Goal: Task Accomplishment & Management: Complete application form

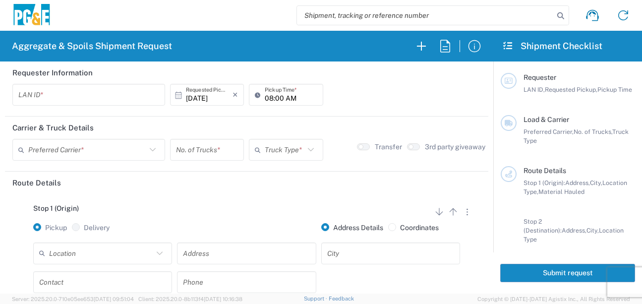
click at [22, 95] on input "text" at bounding box center [88, 94] width 141 height 17
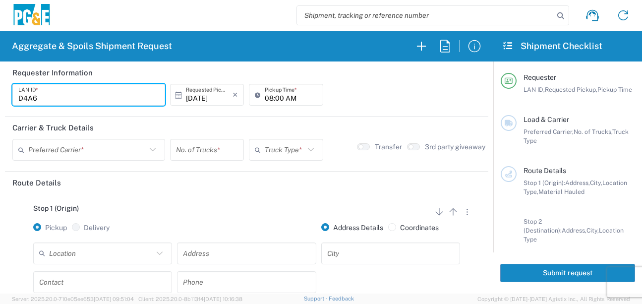
type input "D4A6"
click at [272, 99] on input "08:00 AM" at bounding box center [291, 94] width 52 height 17
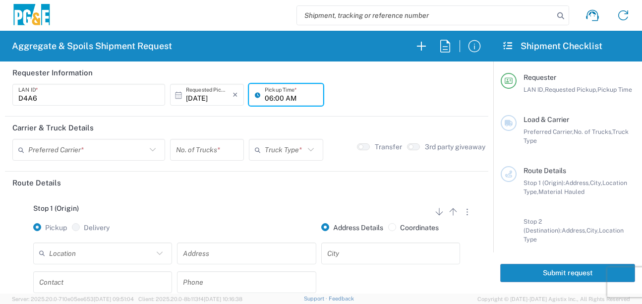
type input "06:00 AM"
click at [107, 148] on input "text" at bounding box center [87, 149] width 118 height 17
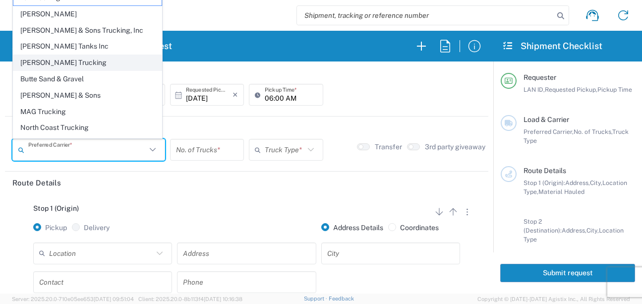
click at [63, 63] on span "[PERSON_NAME] Trucking" at bounding box center [87, 62] width 148 height 15
type input "[PERSON_NAME] Trucking"
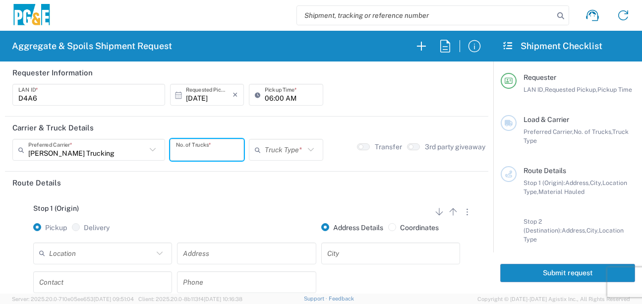
click at [198, 153] on input "number" at bounding box center [207, 149] width 62 height 17
type input "5"
click at [256, 152] on icon at bounding box center [260, 150] width 10 height 16
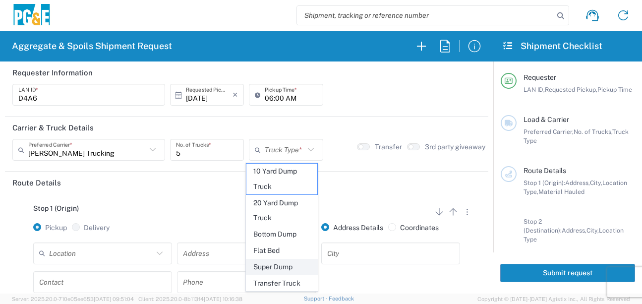
click at [262, 268] on span "Super Dump" at bounding box center [281, 266] width 71 height 15
type input "Super Dump"
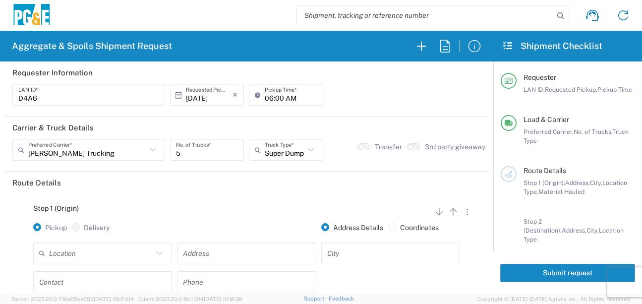
click at [225, 208] on div "Stop 1 (Origin) Add Stop Above Add Stop Below Remove Stop" at bounding box center [246, 213] width 469 height 19
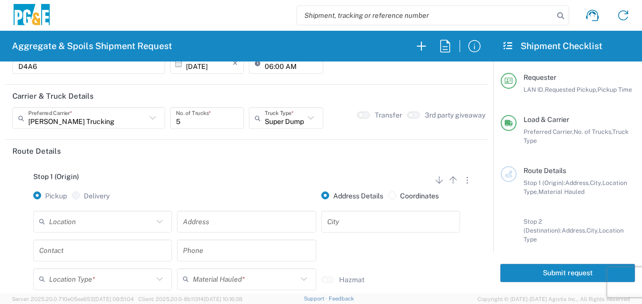
scroll to position [99, 0]
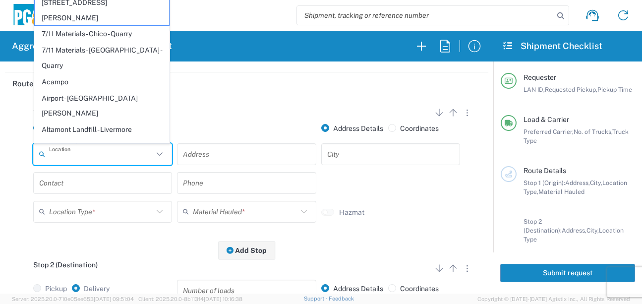
click at [125, 155] on input "text" at bounding box center [101, 153] width 104 height 17
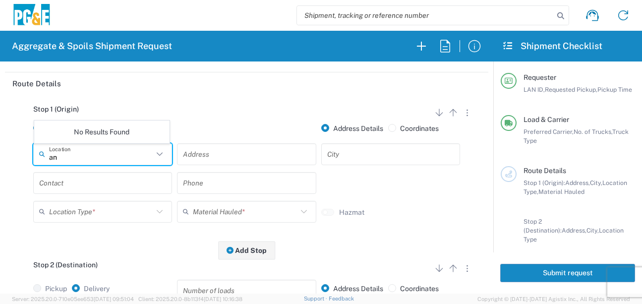
type input "a"
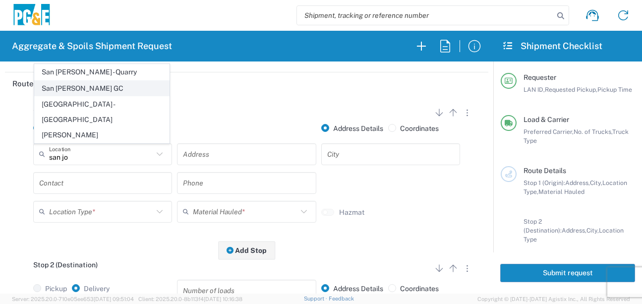
click at [100, 96] on span "San [PERSON_NAME] GC" at bounding box center [102, 88] width 134 height 15
type input "San [PERSON_NAME] GC"
type input "[STREET_ADDRESS]"
type input "[GEOGRAPHIC_DATA][PERSON_NAME]"
type input "Business No Loading Dock"
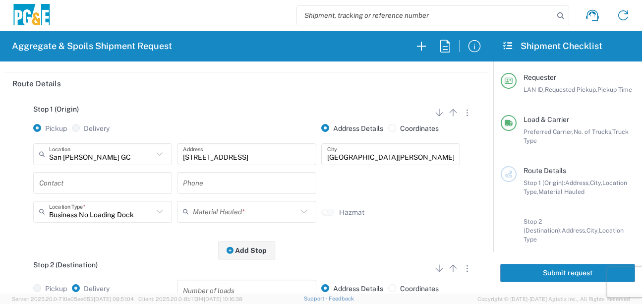
click at [82, 183] on input "text" at bounding box center [102, 182] width 127 height 17
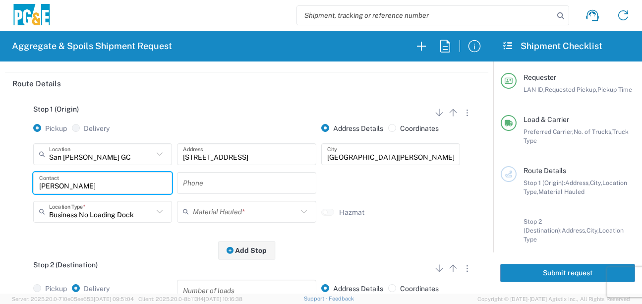
type input "[PERSON_NAME]"
click at [211, 182] on input "text" at bounding box center [246, 182] width 127 height 17
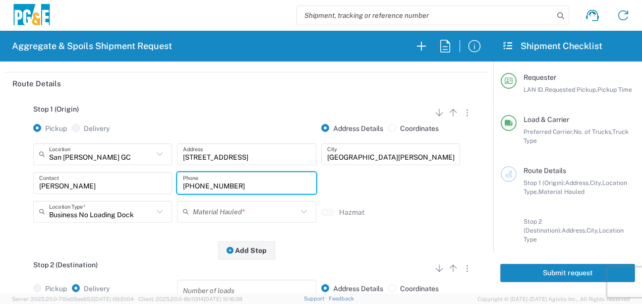
type input "[PHONE_NUMBER]"
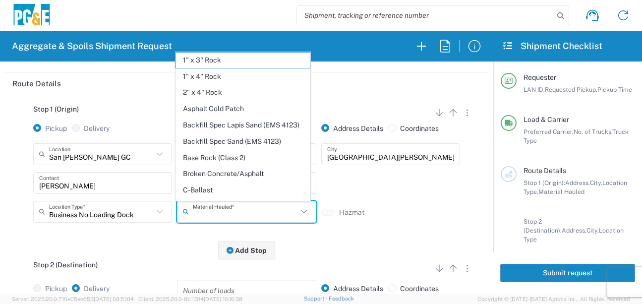
click at [225, 207] on input "text" at bounding box center [245, 211] width 104 height 17
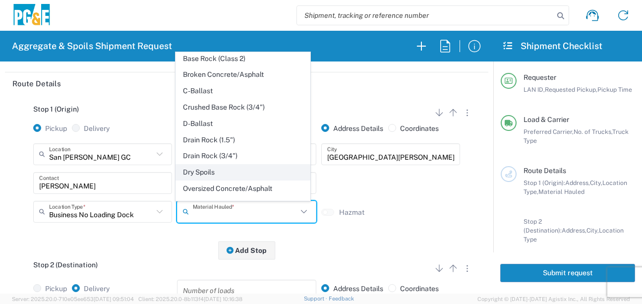
click at [196, 180] on span "Dry Spoils" at bounding box center [243, 172] width 134 height 15
type input "Dry Spoils"
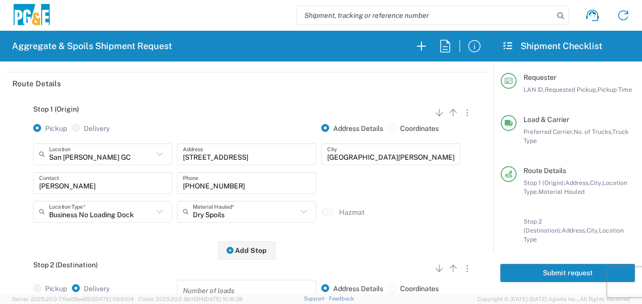
click at [145, 267] on div "Stop 2 (Destination) Add Stop Above Add Stop Below Remove Stop" at bounding box center [246, 270] width 469 height 19
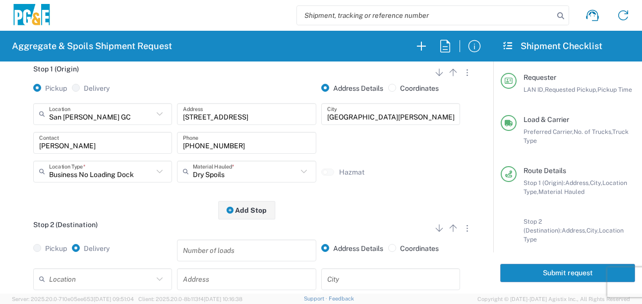
scroll to position [198, 0]
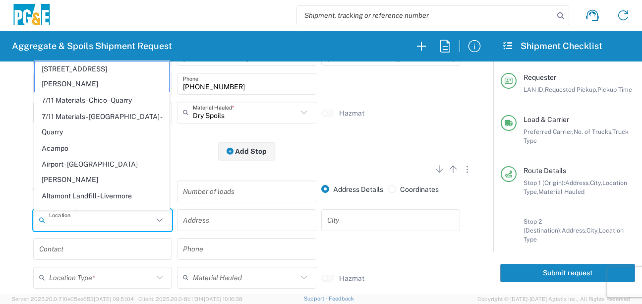
click at [108, 220] on input "text" at bounding box center [101, 219] width 104 height 17
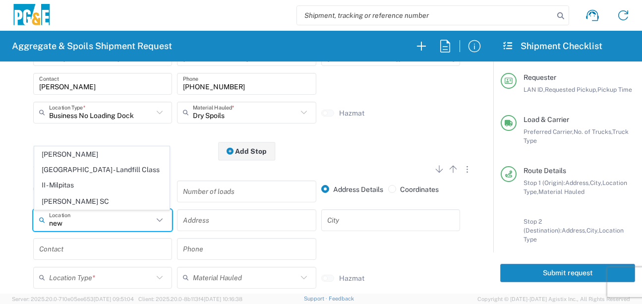
drag, startPoint x: 82, startPoint y: 168, endPoint x: 75, endPoint y: 216, distance: 49.2
click at [82, 167] on span "[PERSON_NAME][GEOGRAPHIC_DATA] - Landfill Class II - Milpitas" at bounding box center [102, 170] width 134 height 46
type input "[PERSON_NAME][GEOGRAPHIC_DATA] - Landfill Class II - Milpitas"
type input "[STREET_ADDRESS][PERSON_NAME]"
type input "Milpitas"
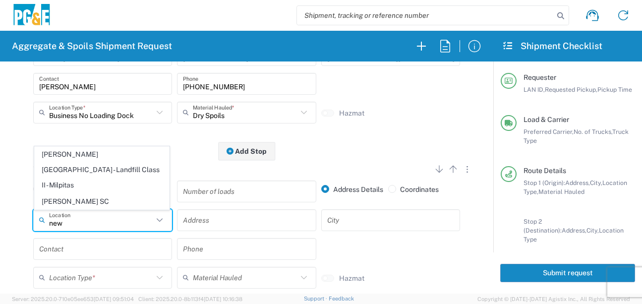
type input "Landfill"
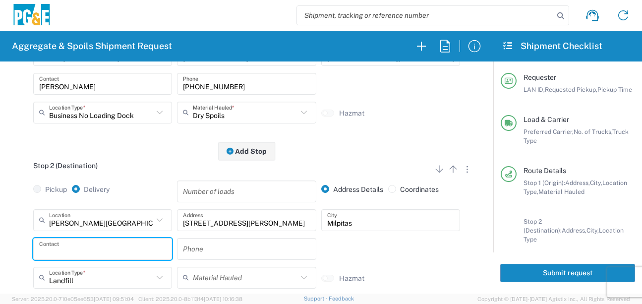
click at [69, 247] on input "text" at bounding box center [102, 248] width 127 height 17
type input "[PERSON_NAME]"
click at [233, 246] on input "text" at bounding box center [246, 248] width 127 height 17
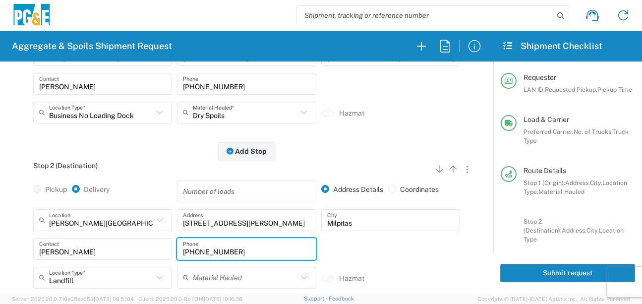
type input "[PHONE_NUMBER]"
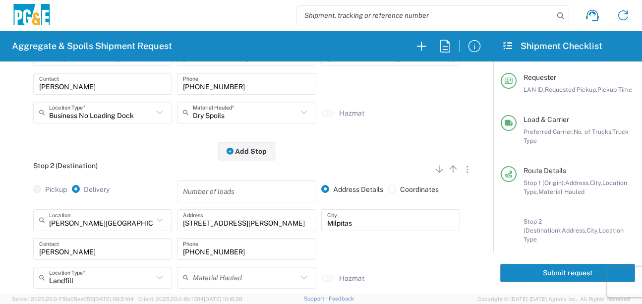
click at [133, 160] on div "Stop 2 (Destination) Add Stop Above Add Stop Below Remove Stop Pickup Delivery …" at bounding box center [246, 234] width 469 height 166
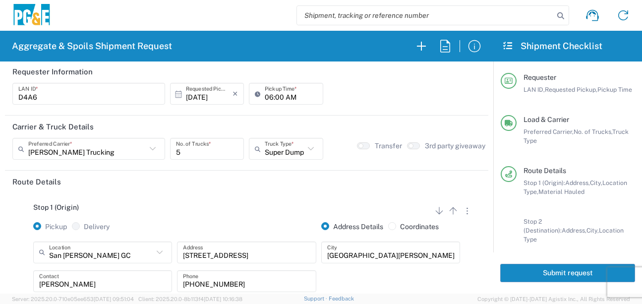
scroll to position [0, 0]
click at [546, 279] on button "Submit request" at bounding box center [567, 273] width 135 height 18
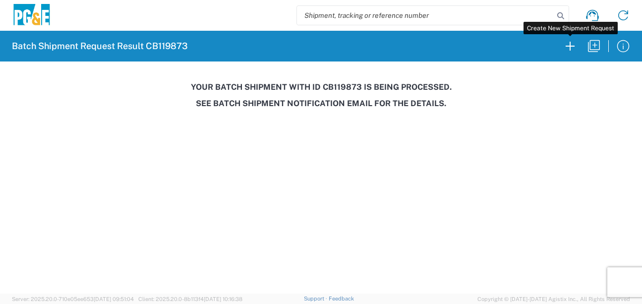
click at [576, 52] on icon "button" at bounding box center [570, 46] width 16 height 16
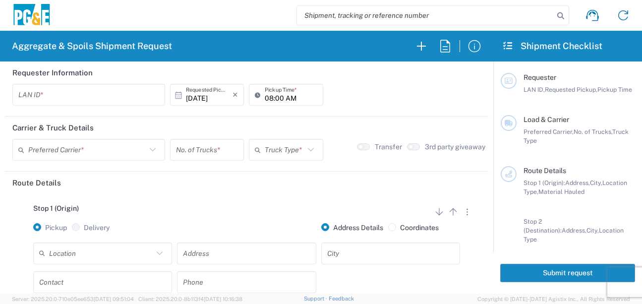
click at [37, 106] on div "LAN ID *" at bounding box center [89, 98] width 158 height 29
click at [41, 98] on input "text" at bounding box center [88, 94] width 141 height 17
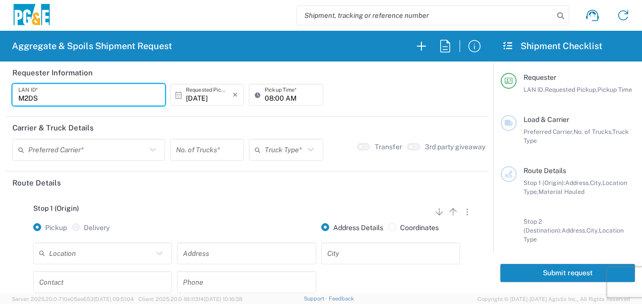
type input "M2DS"
click at [265, 101] on input "08:00 AM" at bounding box center [291, 94] width 52 height 17
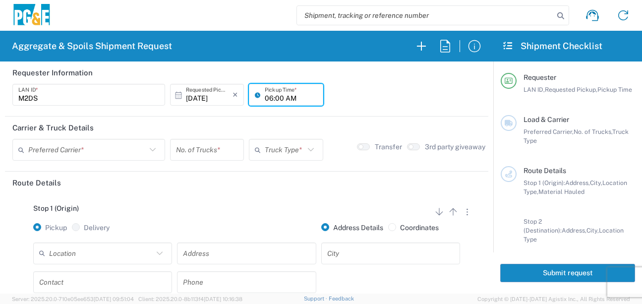
click at [276, 97] on input "06:00 AM" at bounding box center [291, 94] width 52 height 17
type input "06:15 AM"
click at [113, 151] on input "text" at bounding box center [87, 149] width 118 height 17
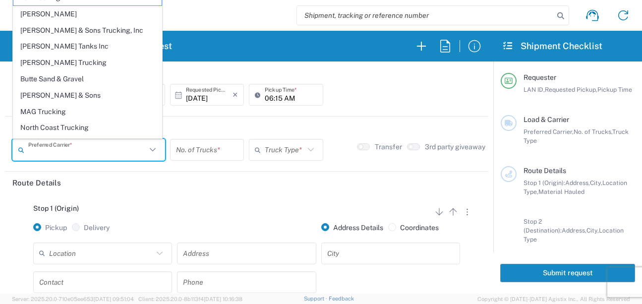
click at [54, 114] on span "MAG Trucking" at bounding box center [87, 111] width 148 height 15
type input "MAG Trucking"
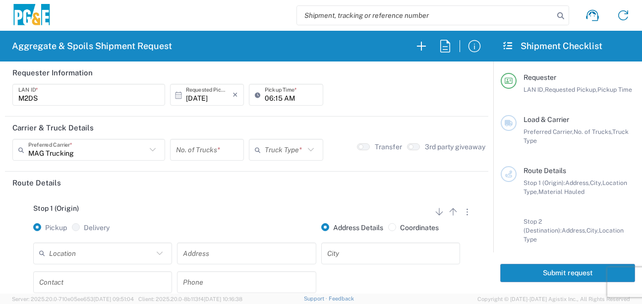
click at [208, 155] on input "number" at bounding box center [207, 149] width 62 height 17
type input "4"
click at [268, 151] on input "text" at bounding box center [284, 149] width 39 height 17
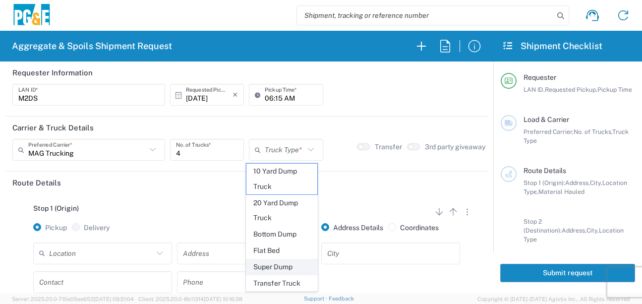
click at [277, 271] on span "Super Dump" at bounding box center [281, 266] width 71 height 15
type input "Super Dump"
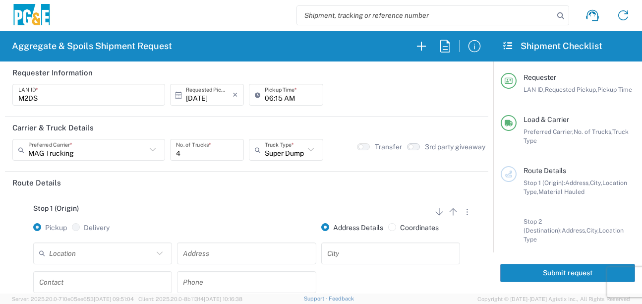
click at [409, 148] on small "button" at bounding box center [411, 146] width 5 height 5
click at [297, 187] on header "Route Details" at bounding box center [246, 183] width 483 height 22
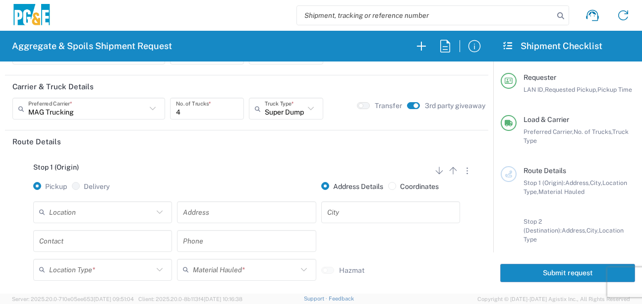
scroll to position [99, 0]
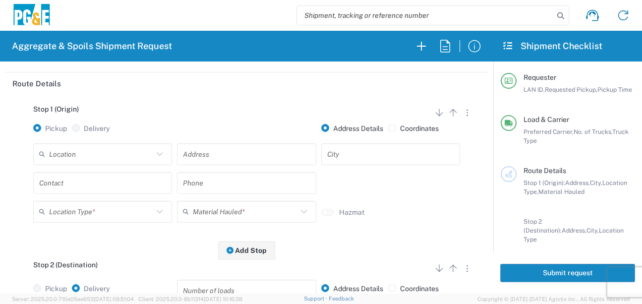
click at [108, 156] on input "text" at bounding box center [101, 153] width 104 height 17
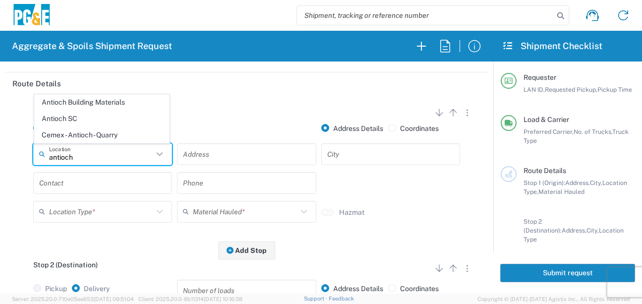
drag, startPoint x: 91, startPoint y: 119, endPoint x: 90, endPoint y: 140, distance: 21.9
click at [91, 118] on span "Antioch SC" at bounding box center [102, 118] width 134 height 15
type input "Antioch SC"
type input "[STREET_ADDRESS]"
type input "Antioch"
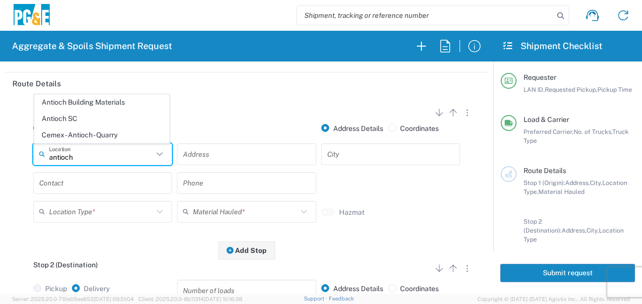
type input "Business No Loading Dock"
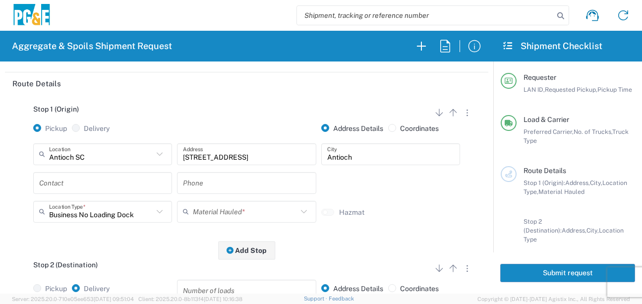
click at [80, 188] on input "text" at bounding box center [102, 182] width 127 height 17
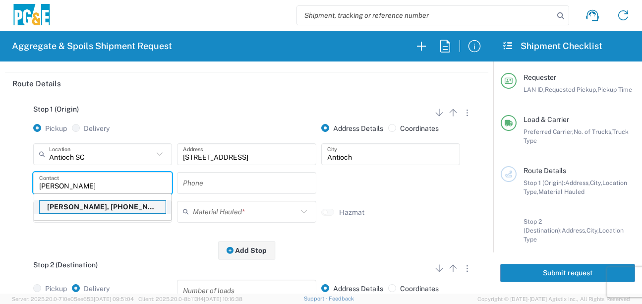
click at [77, 212] on p "[PERSON_NAME], [PHONE_NUMBER]" at bounding box center [103, 207] width 126 height 12
type input "[PERSON_NAME]"
type input "[PHONE_NUMBER]"
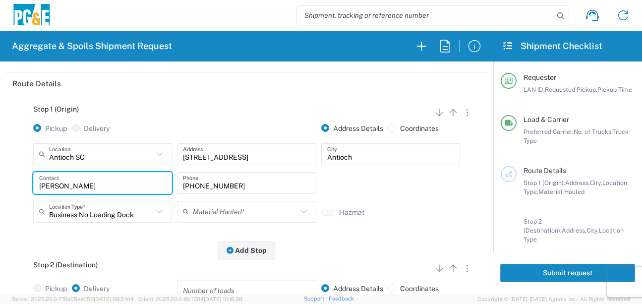
click at [198, 211] on input "text" at bounding box center [245, 211] width 104 height 17
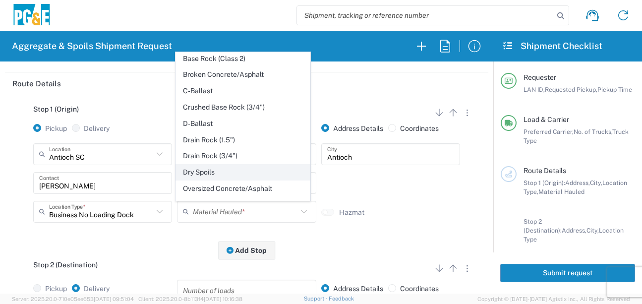
click at [195, 180] on span "Dry Spoils" at bounding box center [243, 172] width 134 height 15
type input "Dry Spoils"
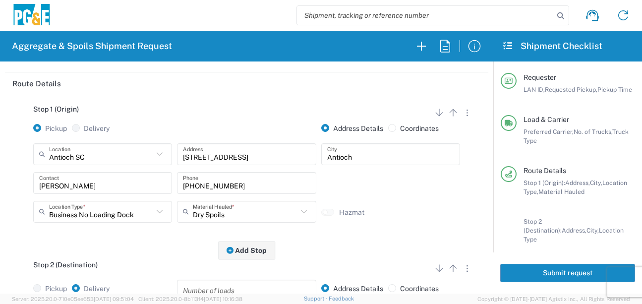
click at [173, 247] on div "Stop 1 (Origin) Add Stop Above Add Stop Below Remove Stop Pickup Delivery Addre…" at bounding box center [246, 173] width 469 height 156
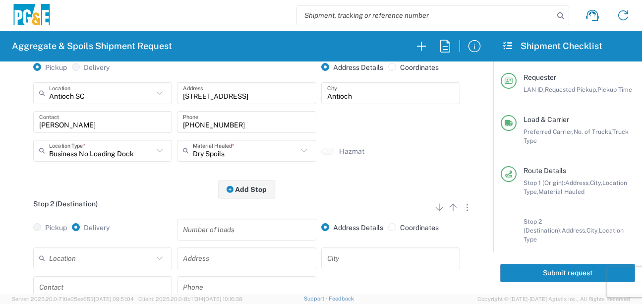
scroll to position [198, 0]
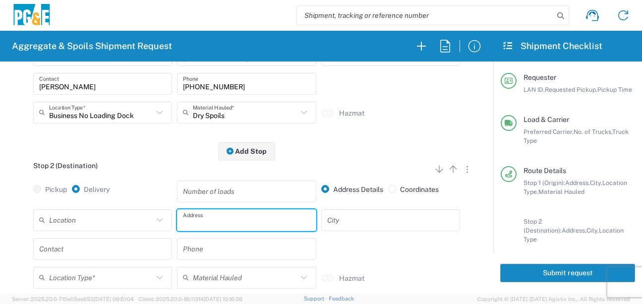
click at [209, 222] on input "text" at bounding box center [246, 219] width 127 height 17
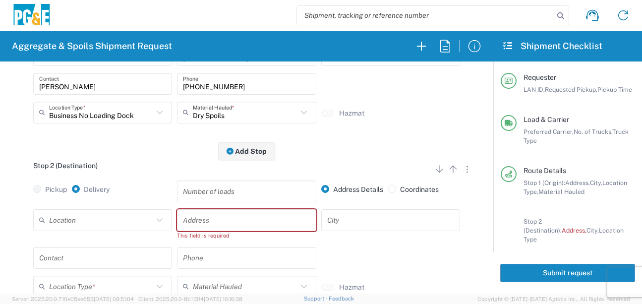
click at [201, 216] on input "text" at bounding box center [246, 219] width 127 height 17
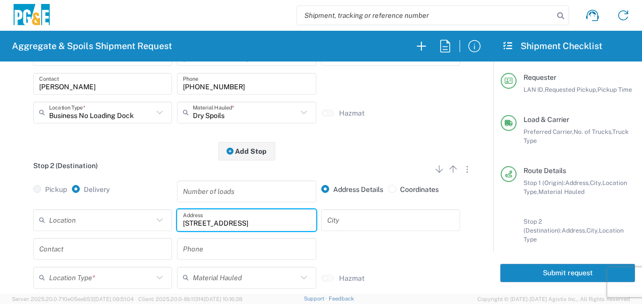
type input "[STREET_ADDRESS]"
click at [361, 217] on input "text" at bounding box center [390, 219] width 127 height 17
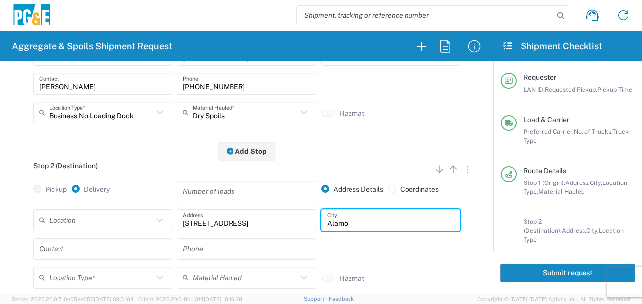
type input "Alamo"
click at [174, 158] on div "Stop 2 (Destination) Add Stop Above Add Stop Below Remove Stop Pickup Delivery …" at bounding box center [246, 234] width 469 height 166
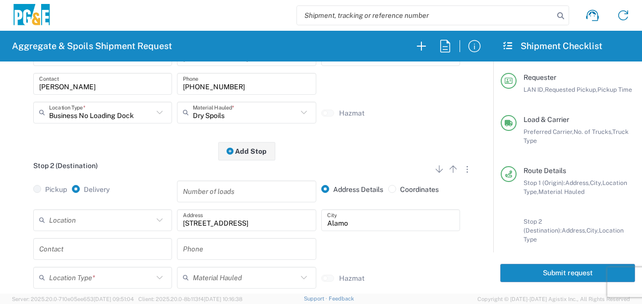
click at [93, 250] on input "text" at bounding box center [102, 248] width 127 height 17
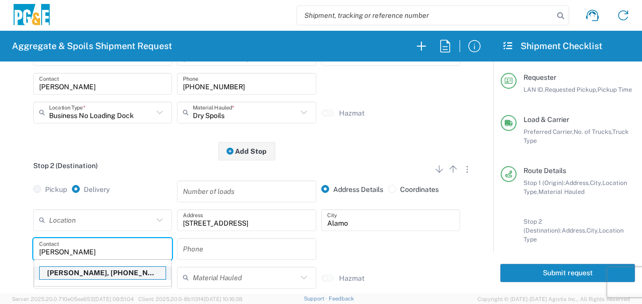
click at [89, 275] on p "[PERSON_NAME], [PHONE_NUMBER]" at bounding box center [103, 273] width 126 height 12
type input "[PERSON_NAME]"
type input "[PHONE_NUMBER]"
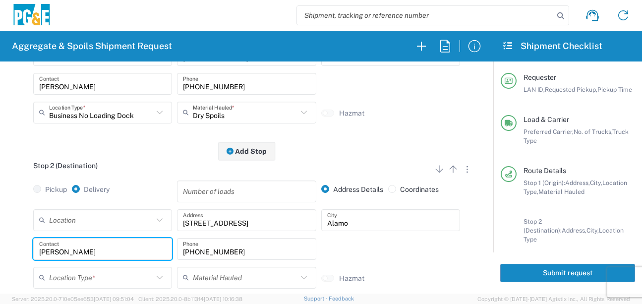
click at [132, 177] on div "Stop 2 (Destination) Add Stop Above Add Stop Below Remove Stop" at bounding box center [246, 171] width 469 height 19
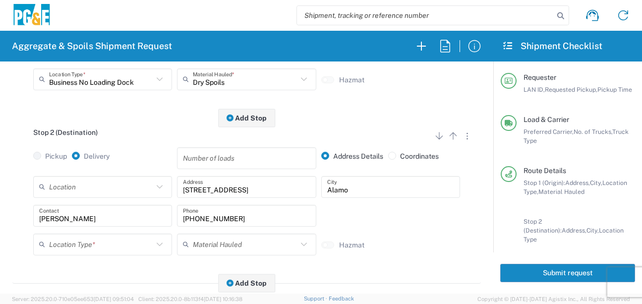
scroll to position [298, 0]
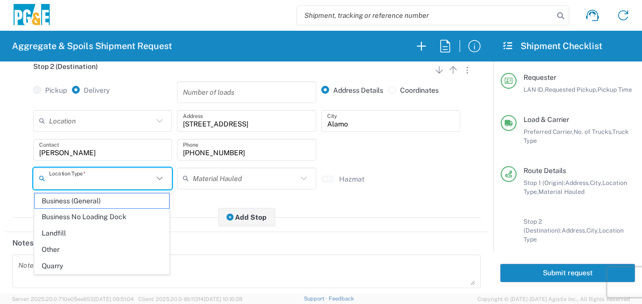
click at [109, 181] on input "text" at bounding box center [101, 178] width 104 height 17
click at [62, 250] on span "Other" at bounding box center [102, 249] width 134 height 15
type input "Other"
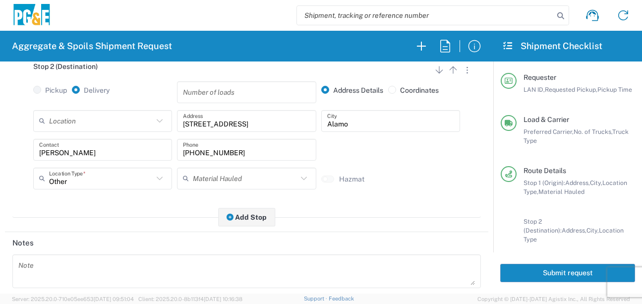
click at [136, 218] on div "Stop 2 (Destination) Add Stop Above Add Stop Below Remove Stop Pickup Delivery …" at bounding box center [246, 135] width 469 height 166
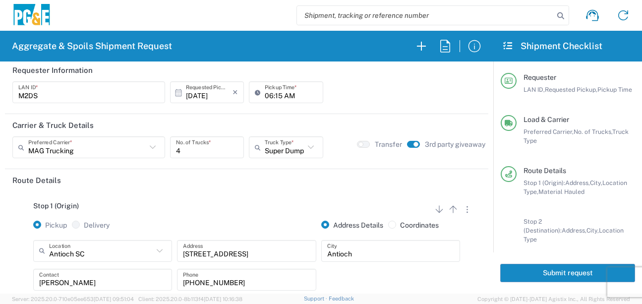
scroll to position [0, 0]
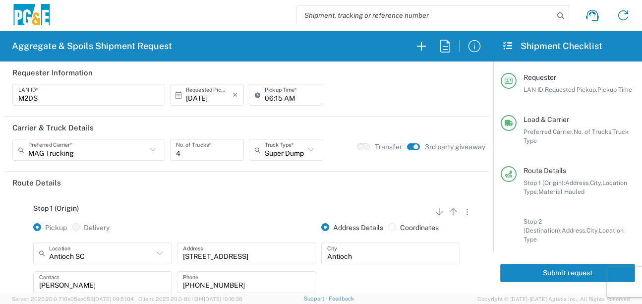
click at [552, 276] on button "Submit request" at bounding box center [567, 273] width 135 height 18
